Goal: Information Seeking & Learning: Learn about a topic

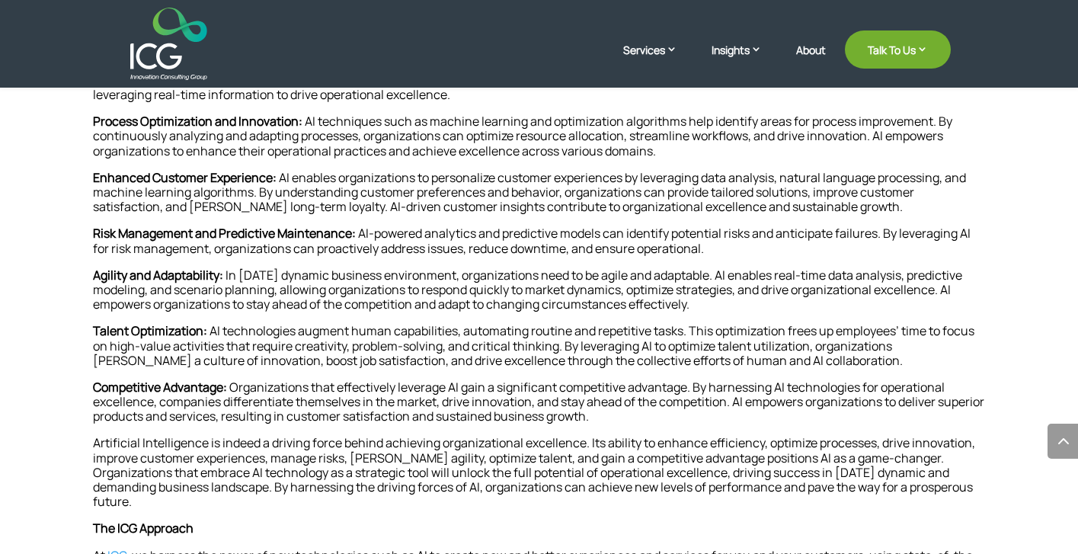
scroll to position [778, 0]
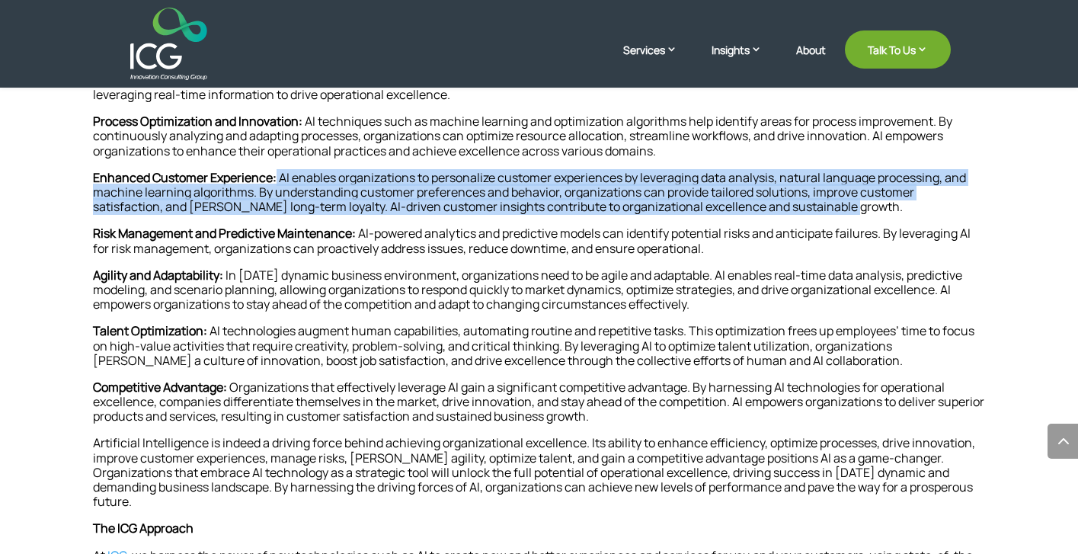
drag, startPoint x: 298, startPoint y: 184, endPoint x: 828, endPoint y: 224, distance: 531.6
click at [828, 224] on p "Enhanced Customer Experience: AI enables organizations to personalize customer …" at bounding box center [539, 199] width 893 height 56
copy p "AI enables organizations to personalize customer experiences by leveraging data…"
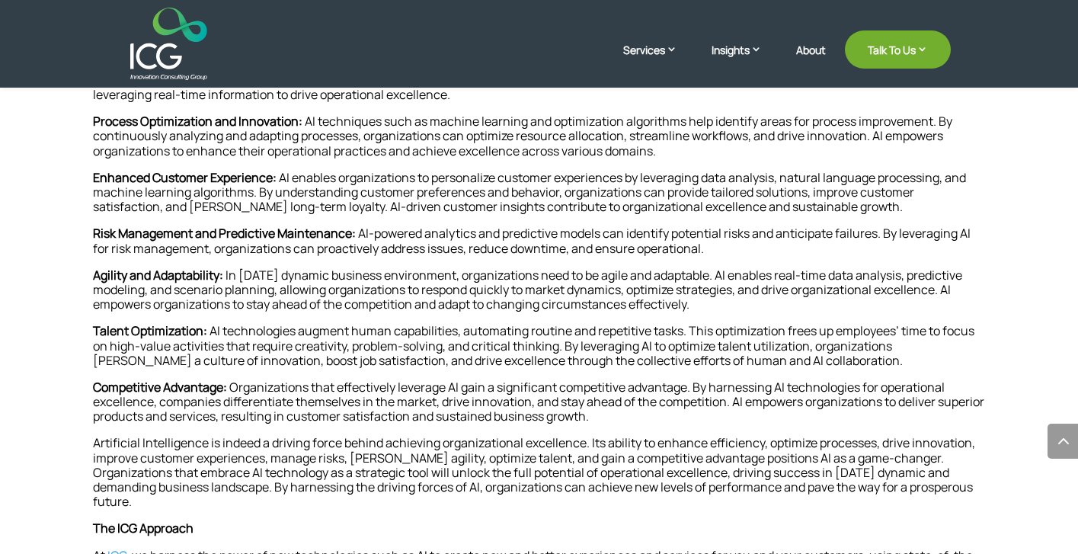
drag, startPoint x: 828, startPoint y: 224, endPoint x: 481, endPoint y: 259, distance: 348.4
click at [68, 213] on div "Home » How Does AI propel Organizational Excellence? In a world where staying a…" at bounding box center [539, 217] width 1078 height 846
click at [305, 209] on p "Enhanced Customer Experience: AI enables organizations to personalize customer …" at bounding box center [539, 199] width 893 height 56
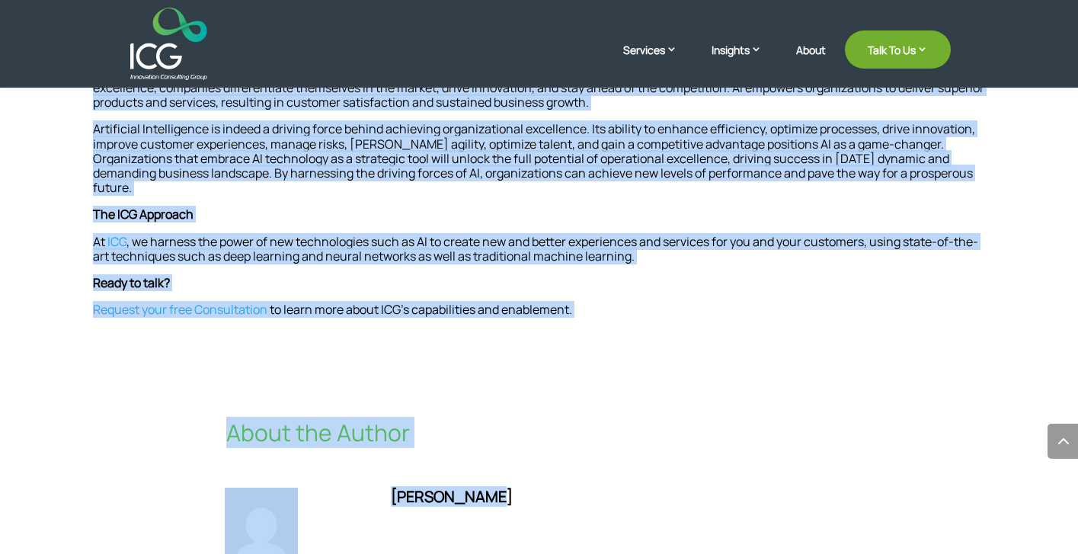
scroll to position [1101, 0]
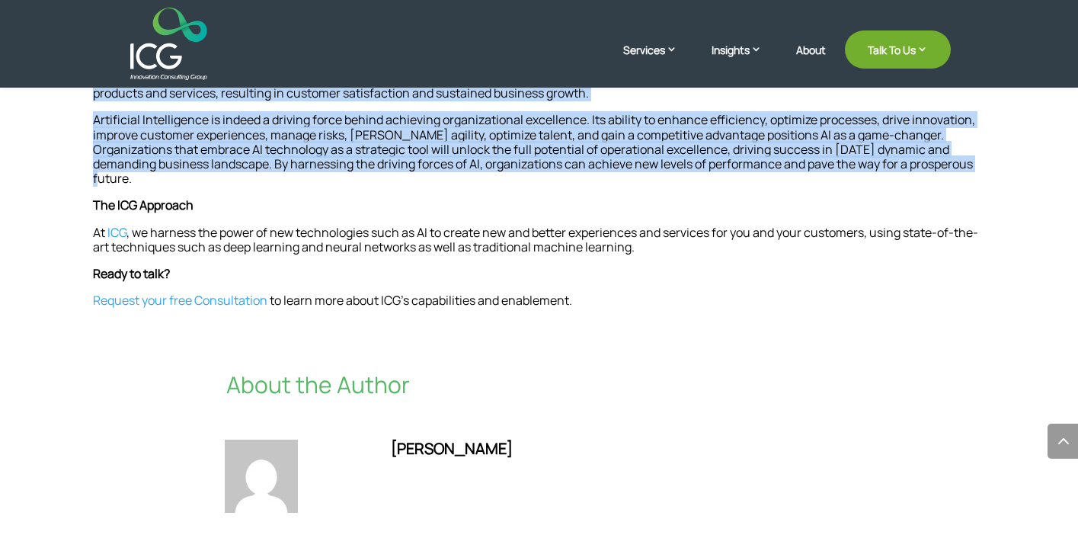
drag, startPoint x: 92, startPoint y: 143, endPoint x: 964, endPoint y: 172, distance: 872.7
copy div "Enhanced Efficiency and Productivity: AI brings automation and optimization to …"
click at [489, 236] on p "At ICG , we harness the power of new technologies such as AI to create new and …" at bounding box center [539, 245] width 893 height 41
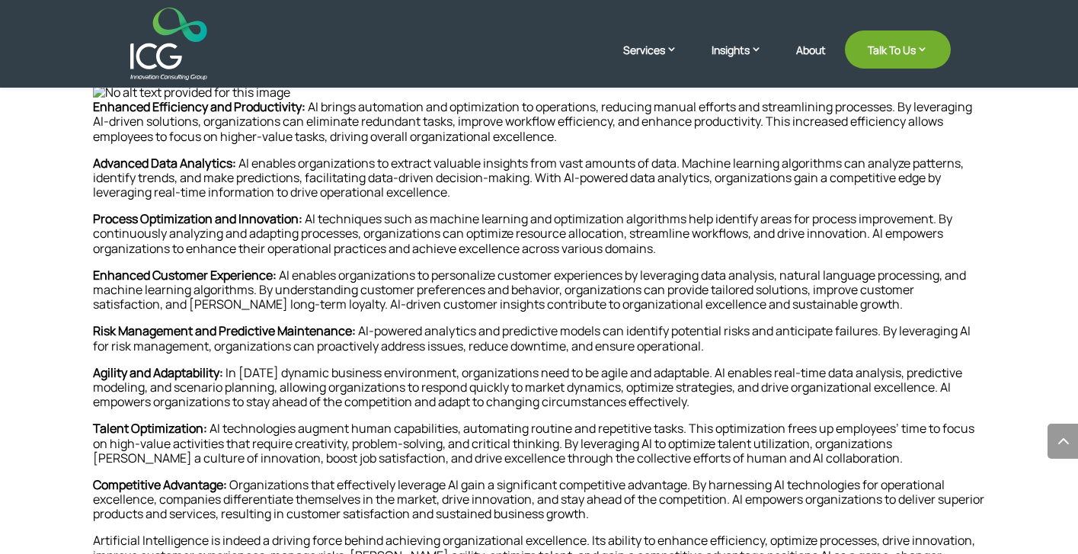
scroll to position [672, 0]
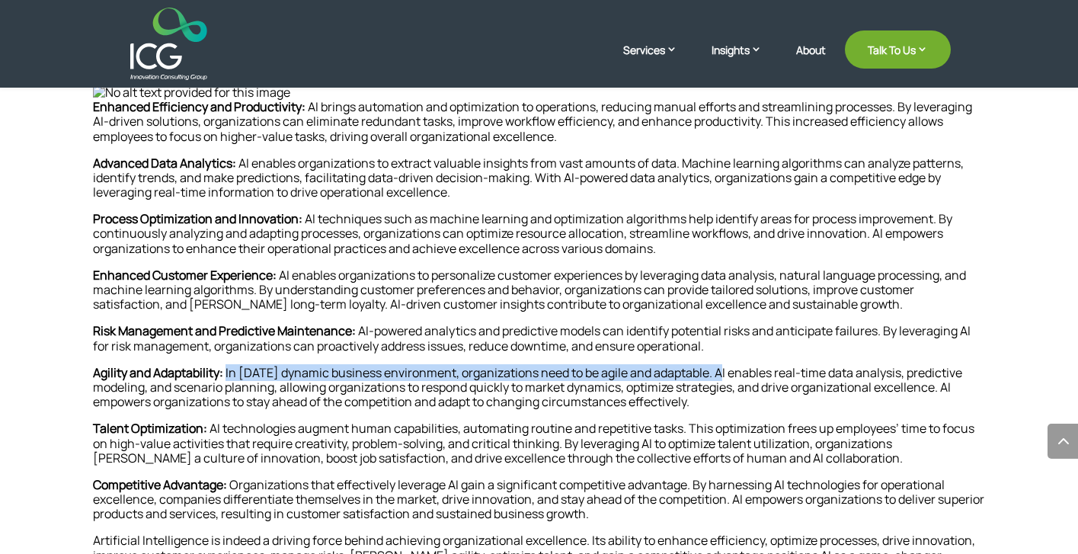
drag, startPoint x: 246, startPoint y: 378, endPoint x: 737, endPoint y: 375, distance: 491.3
click at [737, 375] on p "Agility and Adaptability: In [DATE] dynamic business environment, organizations…" at bounding box center [539, 394] width 893 height 56
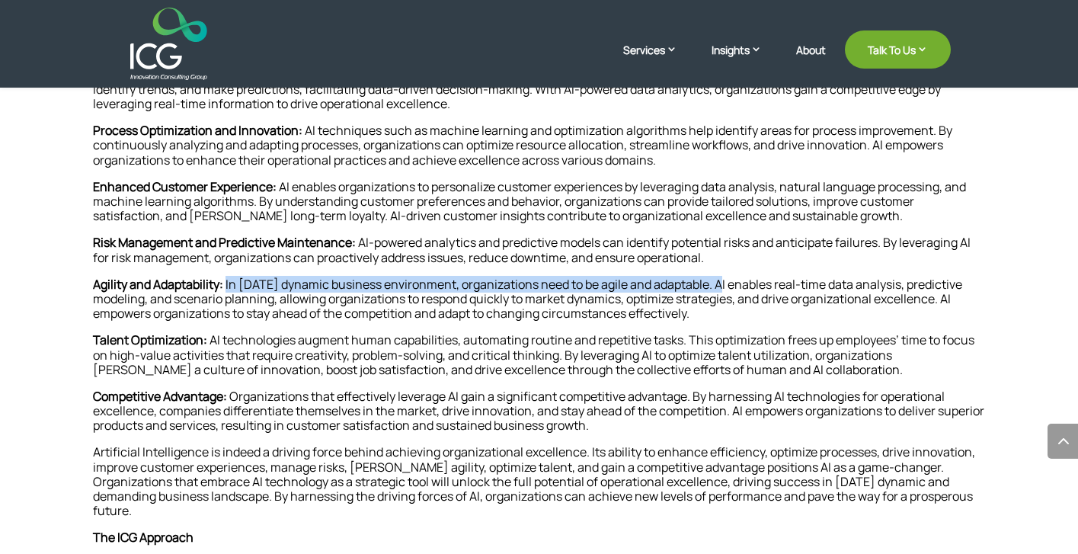
scroll to position [769, 0]
click at [469, 380] on p "Talent Optimization: AI technologies augment human capabilities, automating rou…" at bounding box center [539, 361] width 893 height 56
drag, startPoint x: 244, startPoint y: 289, endPoint x: 735, endPoint y: 286, distance: 491.3
click at [735, 286] on p "Agility and Adaptability: In [DATE] dynamic business environment, organizations…" at bounding box center [539, 305] width 893 height 56
copy p "In [DATE] dynamic business environment, organizations need to be agile and adap…"
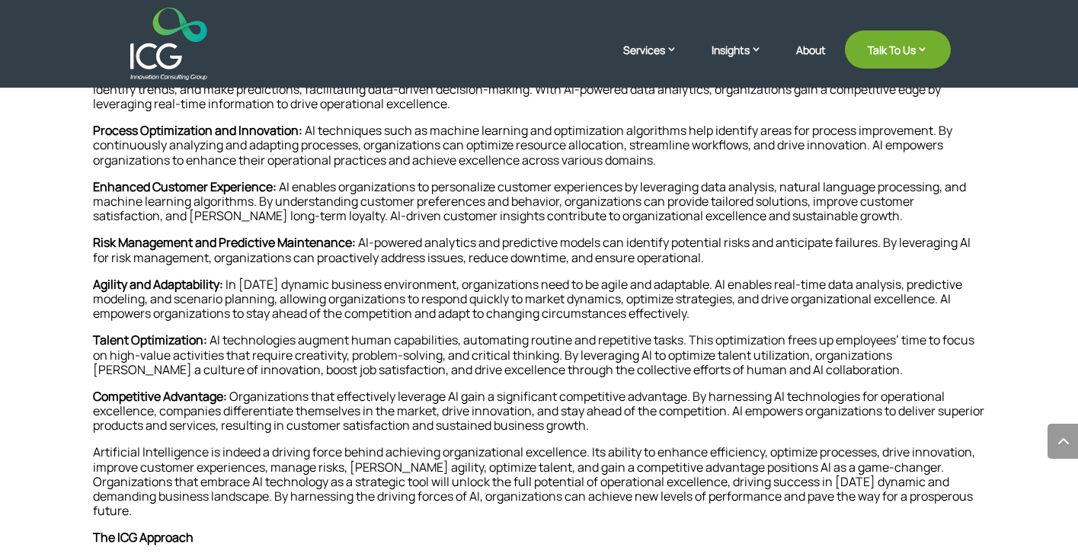
click at [201, 319] on p "Agility and Adaptability: In [DATE] dynamic business environment, organizations…" at bounding box center [539, 305] width 893 height 56
drag, startPoint x: 158, startPoint y: 318, endPoint x: 769, endPoint y: 321, distance: 610.9
click at [769, 321] on p "Agility and Adaptability: In [DATE] dynamic business environment, organizations…" at bounding box center [539, 305] width 893 height 56
copy p "AI empowers organizations to stay ahead of the competition and adapt to changin…"
click at [411, 309] on p "Agility and Adaptability: In [DATE] dynamic business environment, organizations…" at bounding box center [539, 305] width 893 height 56
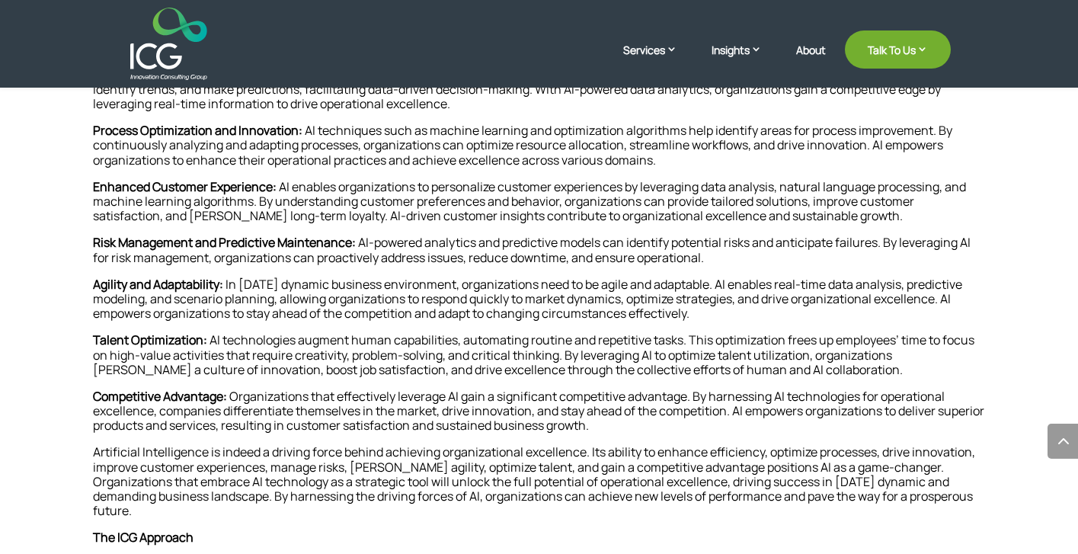
click at [319, 175] on p "Process Optimization and Innovation: AI techniques such as machine learning and…" at bounding box center [539, 151] width 893 height 56
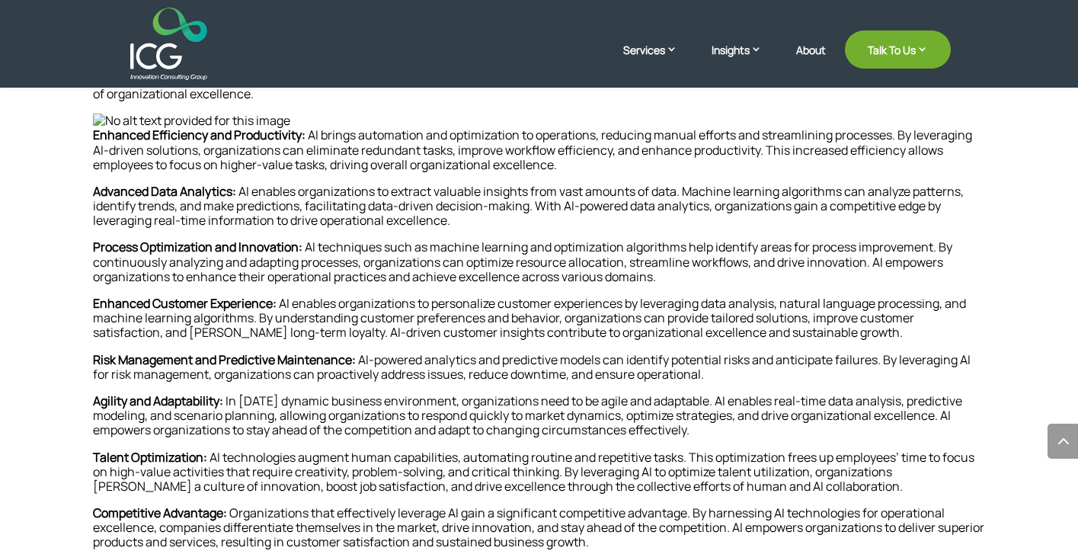
scroll to position [615, 0]
